Goal: Task Accomplishment & Management: Manage account settings

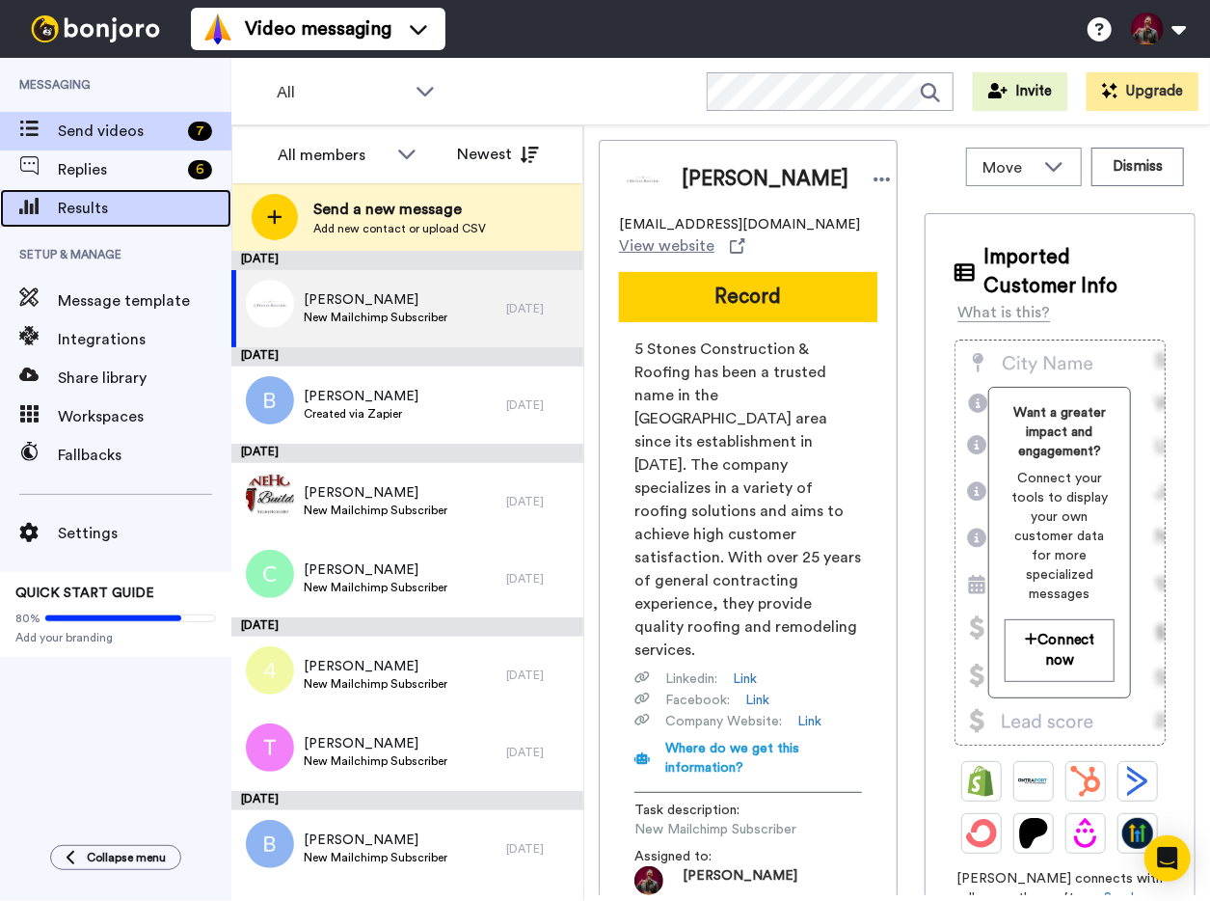
click at [94, 202] on span "Results" at bounding box center [145, 208] width 174 height 23
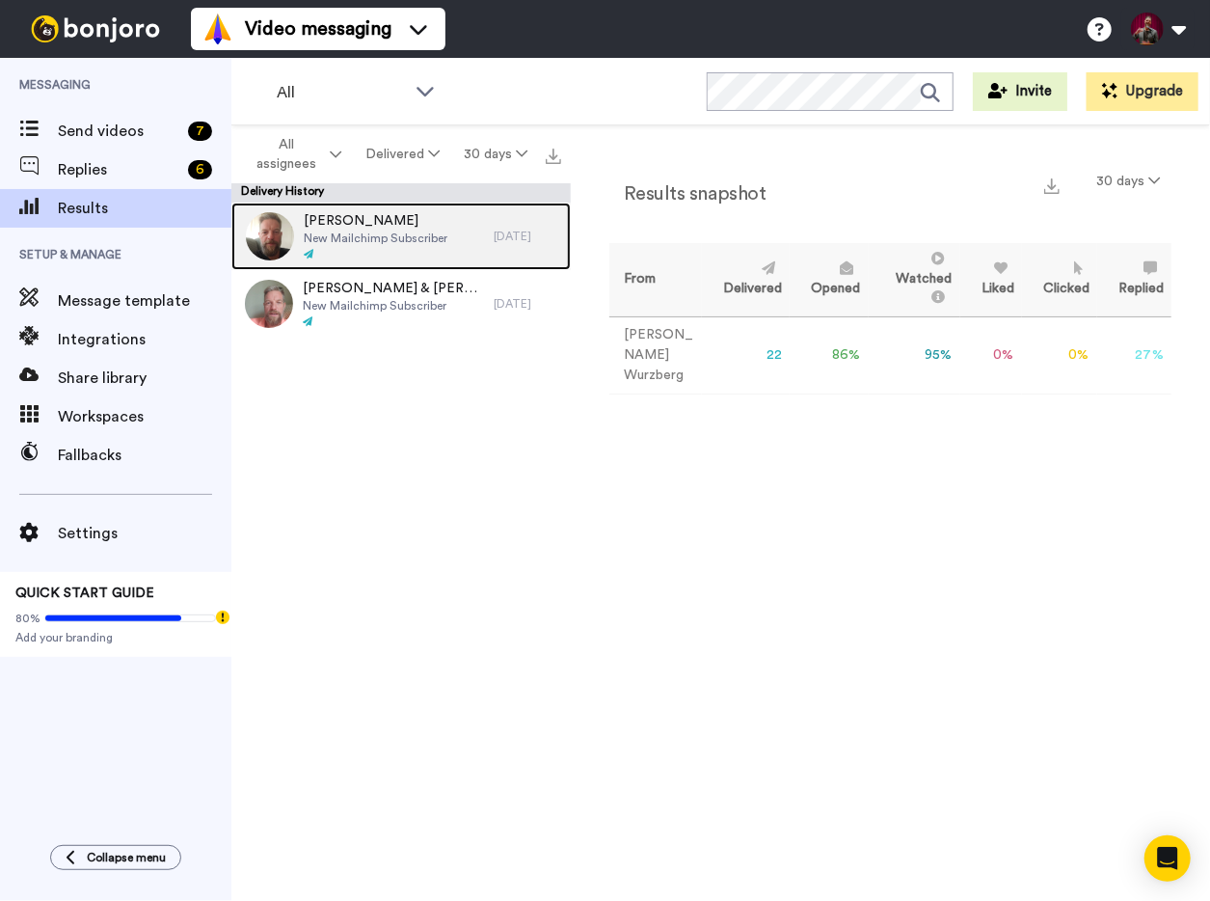
click at [456, 227] on div "[PERSON_NAME] New Mailchimp Subscriber" at bounding box center [362, 237] width 262 height 68
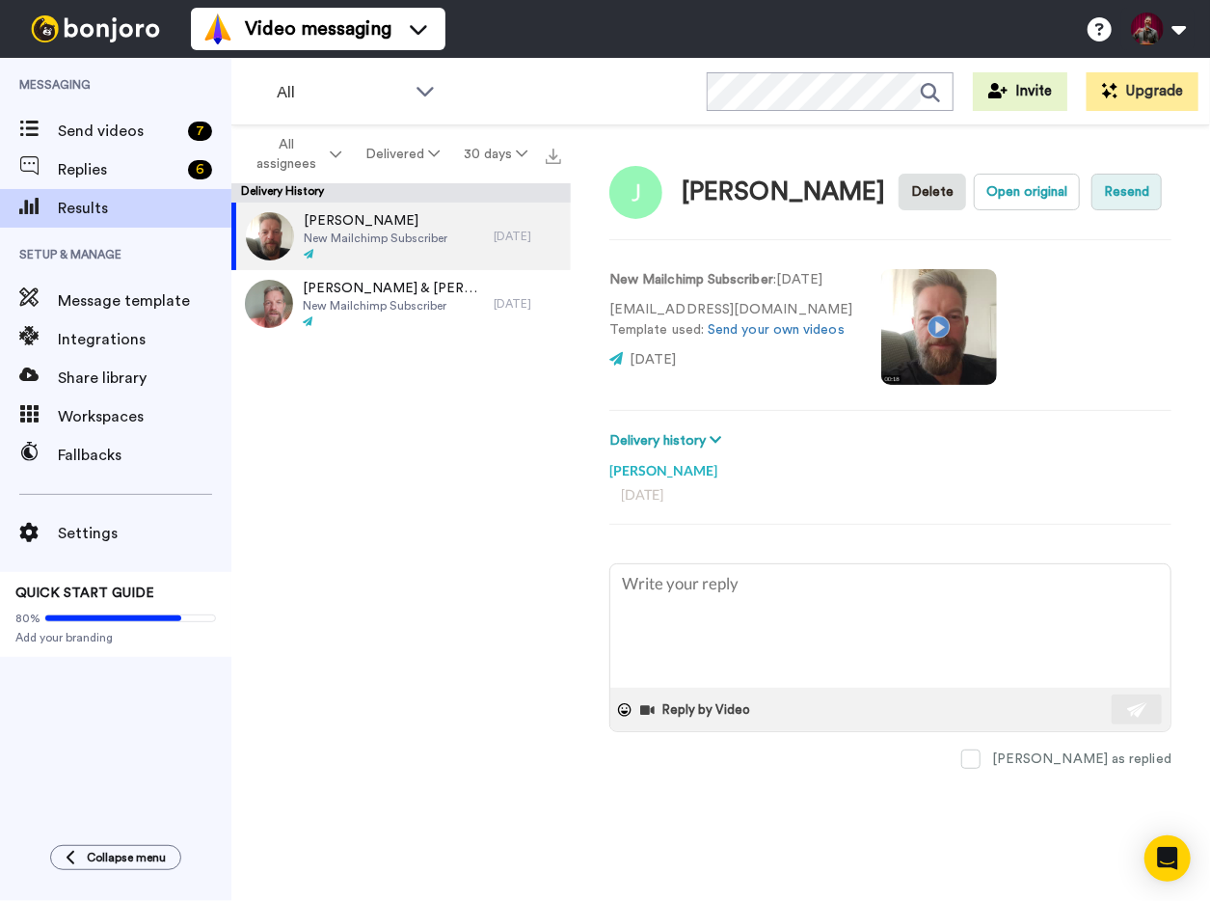
click at [1126, 194] on button "Resend" at bounding box center [1127, 192] width 70 height 37
type textarea "x"
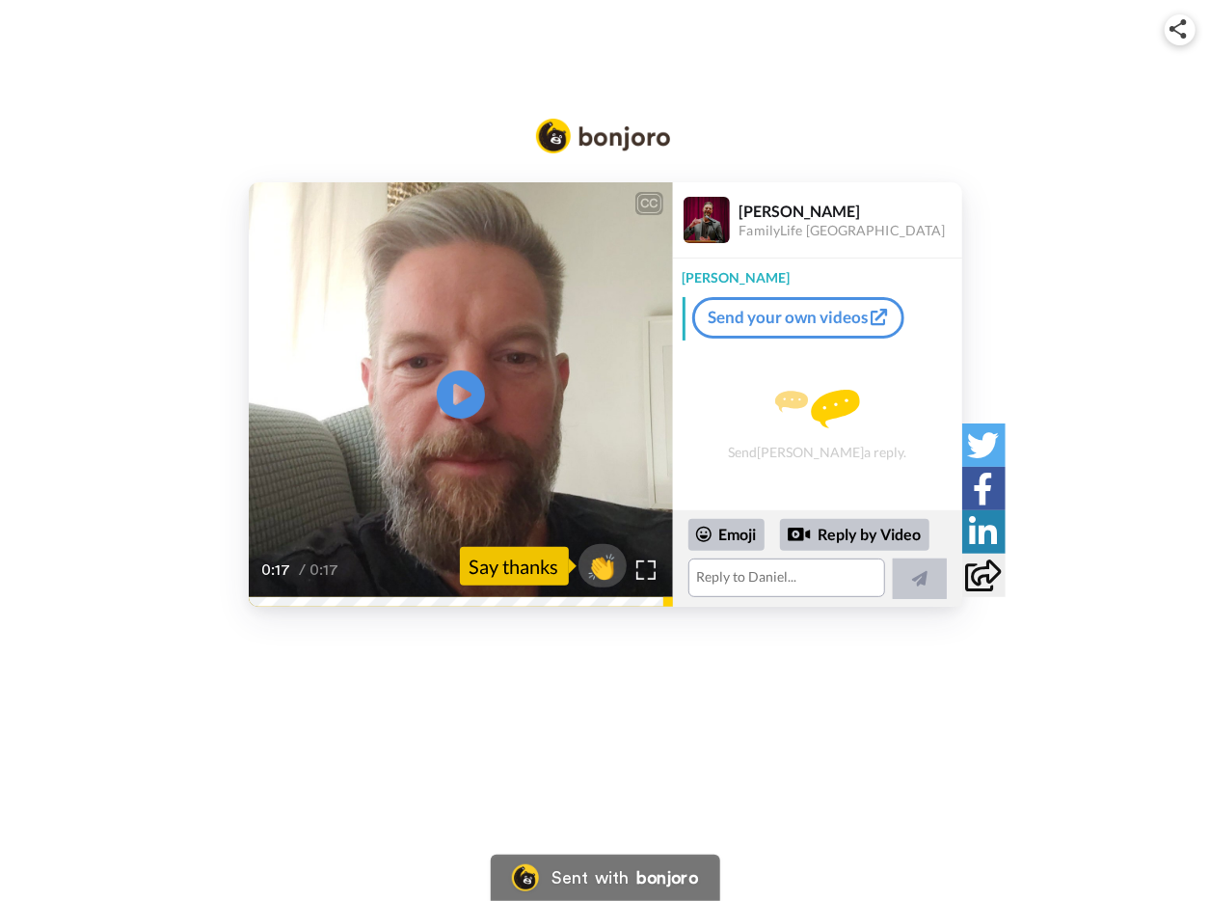
click at [1071, 124] on div "CC Play/Pause 0:17 / 0:17 👏 Say thanks Daniel Wurzberg FamilyLife Croatia Danie…" at bounding box center [605, 348] width 1210 height 517
